Goal: Task Accomplishment & Management: Manage account settings

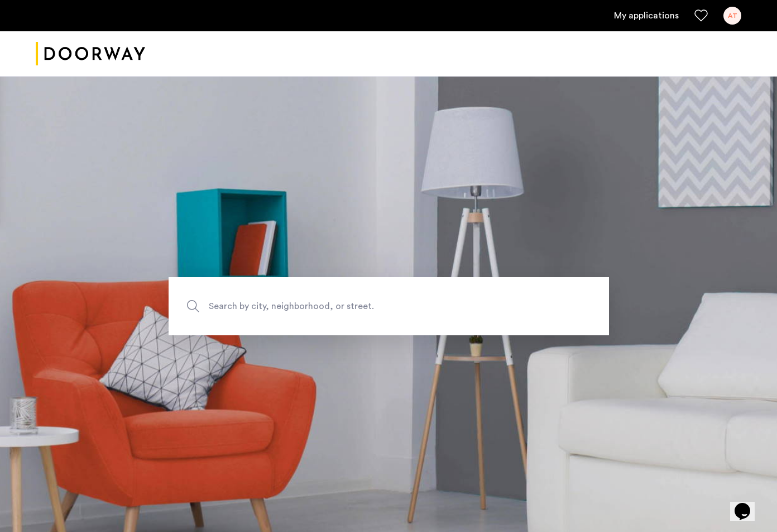
click at [673, 13] on link "My applications" at bounding box center [646, 15] width 65 height 13
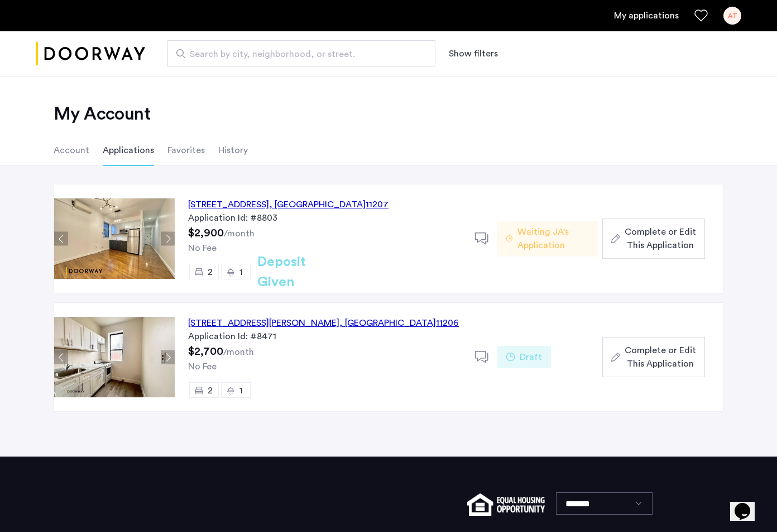
click at [534, 244] on span "Waiting JA's Application" at bounding box center [553, 238] width 71 height 27
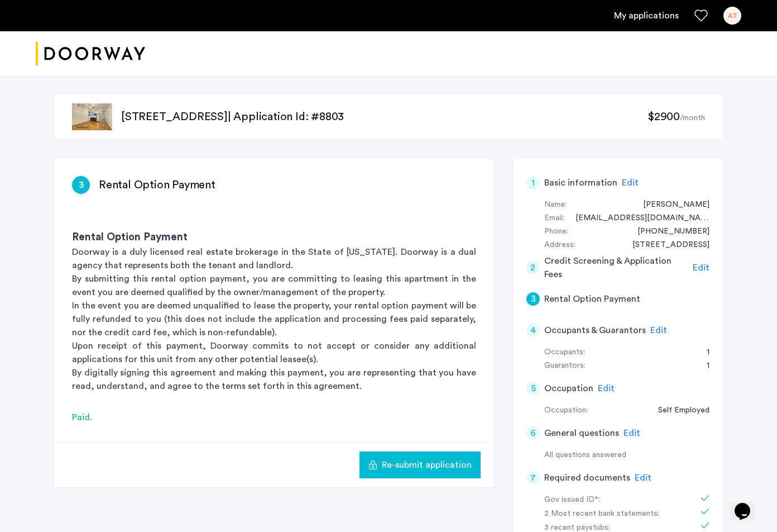
click at [110, 58] on img "Cazamio logo" at bounding box center [90, 54] width 109 height 42
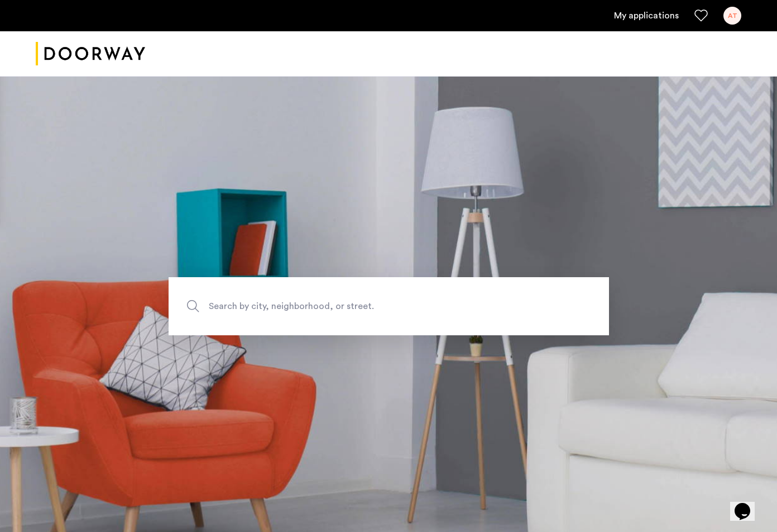
click at [724, 12] on ul "My applications AT" at bounding box center [389, 16] width 706 height 18
click at [725, 13] on div "AT" at bounding box center [733, 16] width 18 height 18
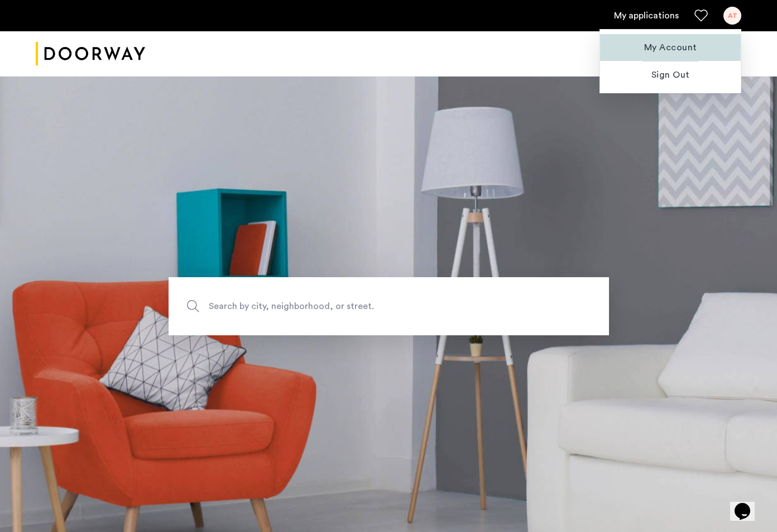
click at [660, 43] on span "My Account" at bounding box center [670, 47] width 123 height 13
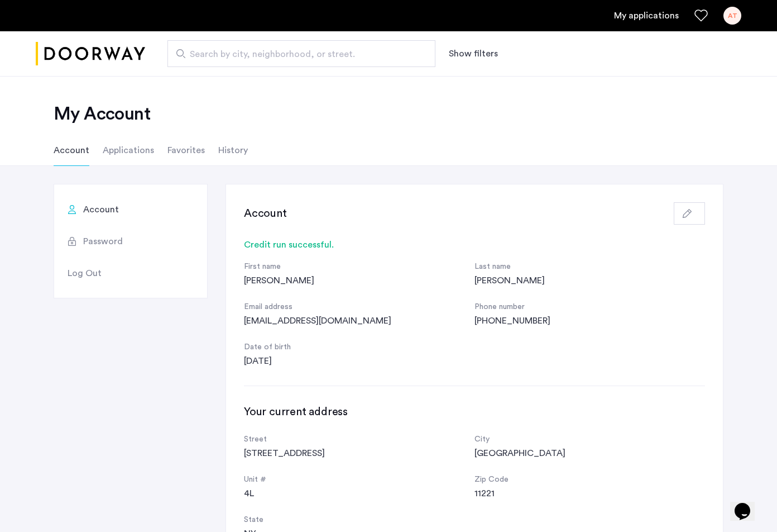
click at [142, 54] on img "Cazamio logo" at bounding box center [90, 54] width 109 height 42
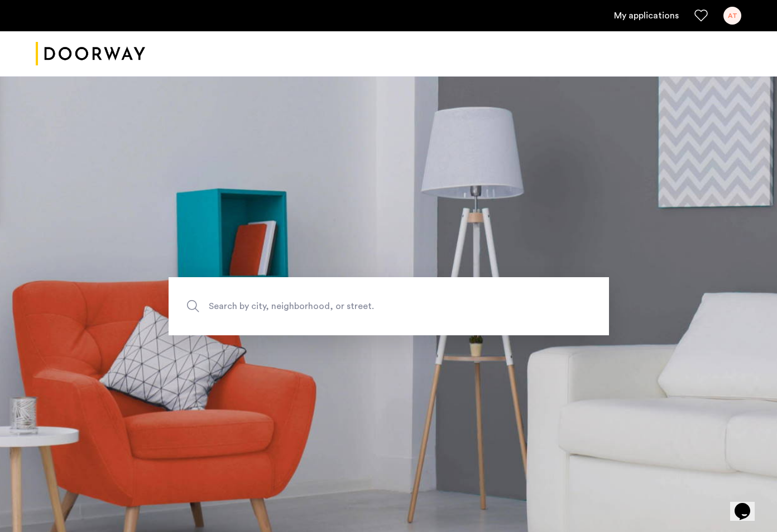
click at [679, 17] on ul "My applications AT" at bounding box center [389, 16] width 706 height 18
click at [663, 17] on link "My applications" at bounding box center [646, 15] width 65 height 13
